Goal: Information Seeking & Learning: Learn about a topic

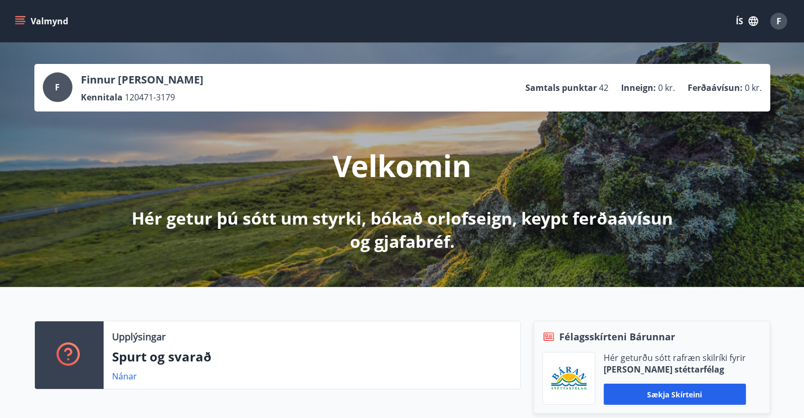
click at [56, 85] on span "F" at bounding box center [57, 87] width 5 height 12
click at [16, 17] on icon "menu" at bounding box center [21, 16] width 12 height 1
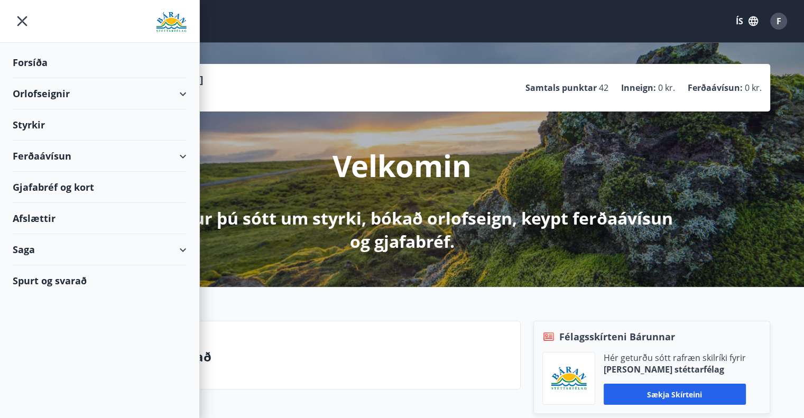
click at [33, 124] on div "Styrkir" at bounding box center [100, 124] width 174 height 31
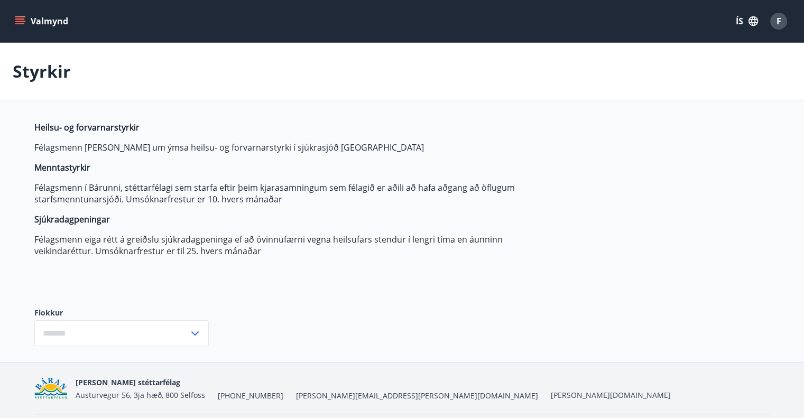
type input "***"
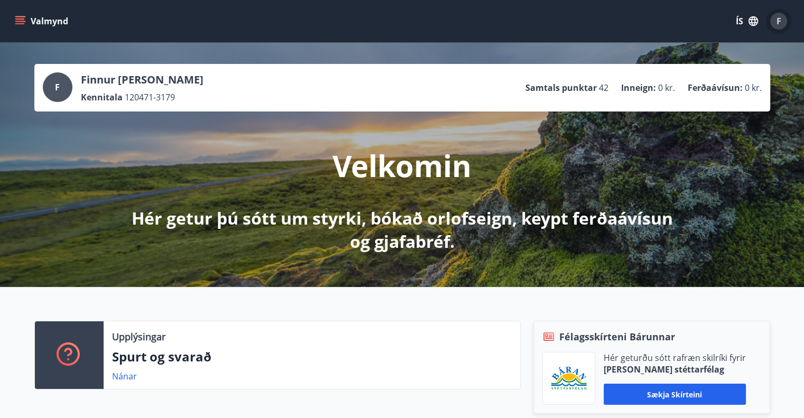
click at [778, 20] on span "F" at bounding box center [778, 21] width 5 height 12
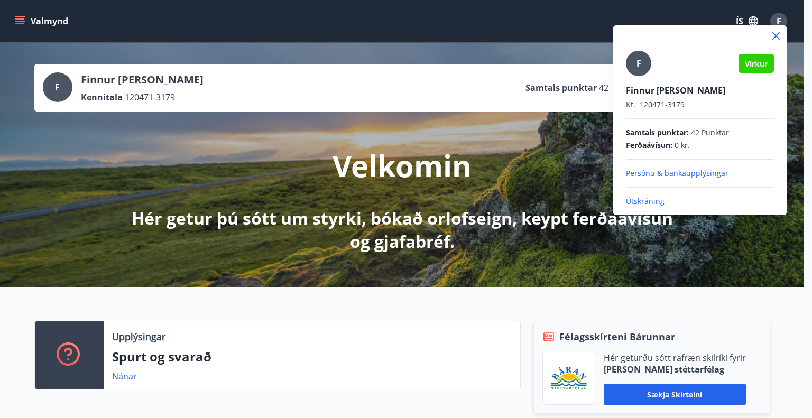
click at [643, 196] on p "Útskráning" at bounding box center [700, 201] width 148 height 11
